Goal: Find specific page/section: Find specific page/section

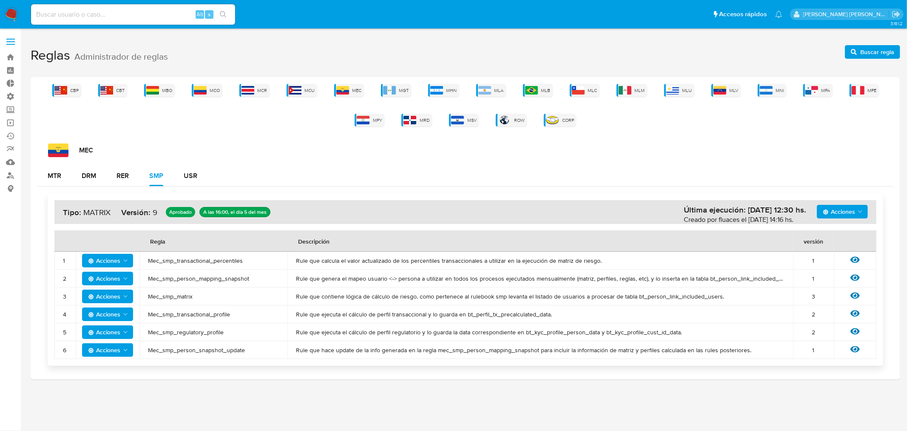
click at [131, 5] on div "Alt s" at bounding box center [133, 14] width 204 height 20
click at [125, 14] on input at bounding box center [133, 14] width 204 height 11
type input "[PERSON_NAME].mer"
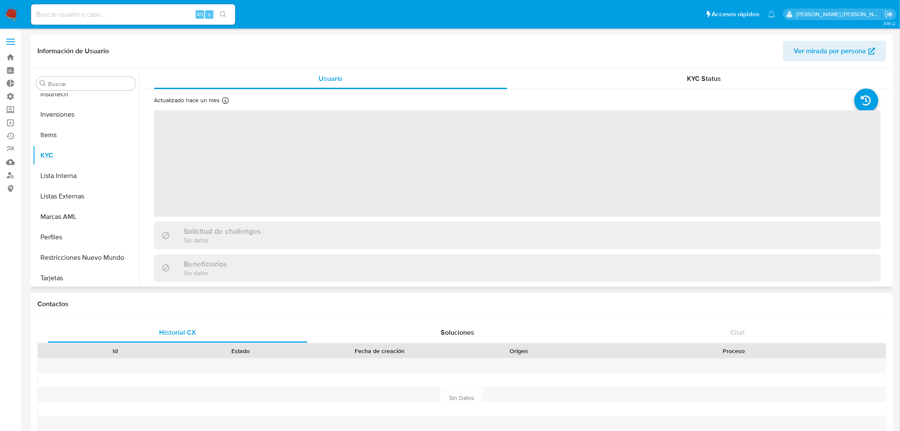
scroll to position [441, 0]
select select "10"
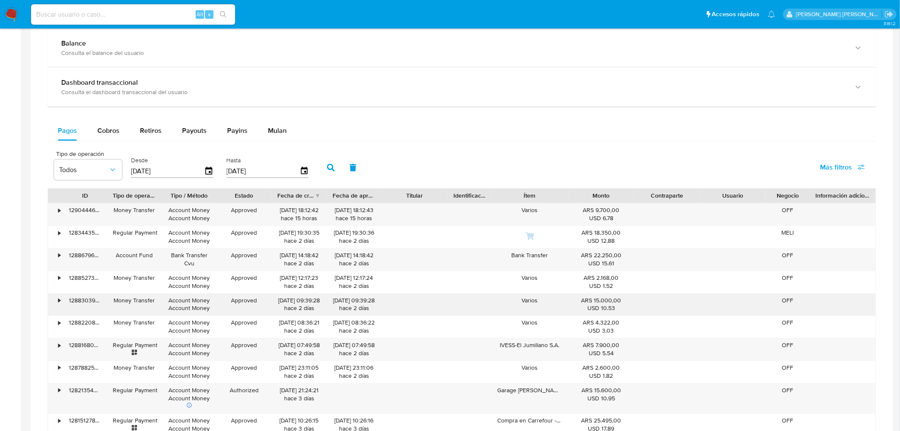
scroll to position [496, 0]
